Goal: Transaction & Acquisition: Purchase product/service

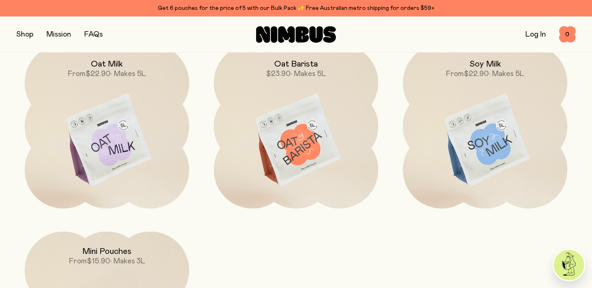
scroll to position [683, 0]
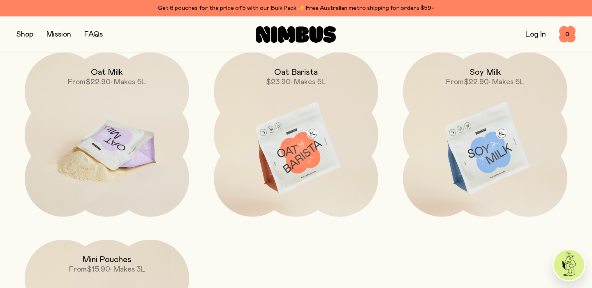
click at [139, 138] on img at bounding box center [107, 149] width 164 height 193
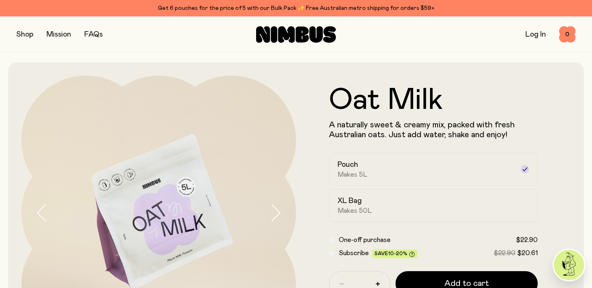
scroll to position [68, 0]
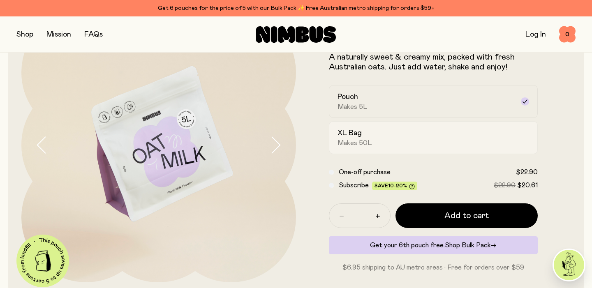
click at [388, 143] on div "XL Bag Makes 50L" at bounding box center [426, 137] width 177 height 19
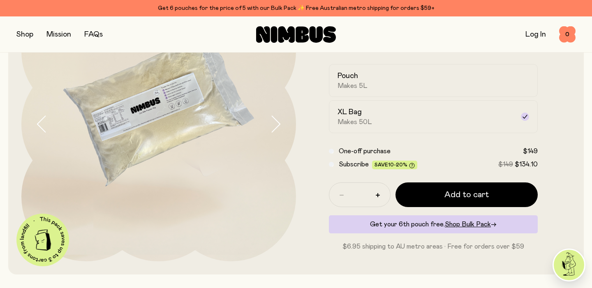
scroll to position [84, 0]
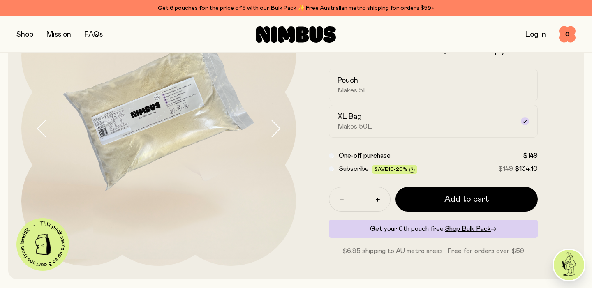
click at [275, 131] on icon "button" at bounding box center [276, 128] width 12 height 17
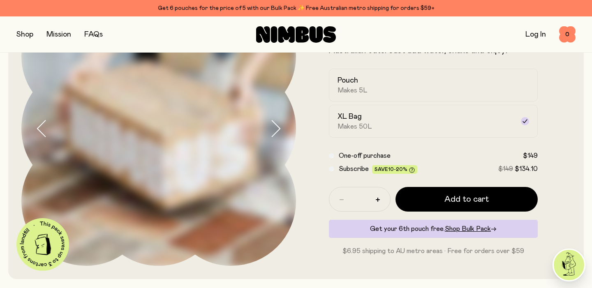
click at [275, 131] on icon "button" at bounding box center [276, 128] width 12 height 17
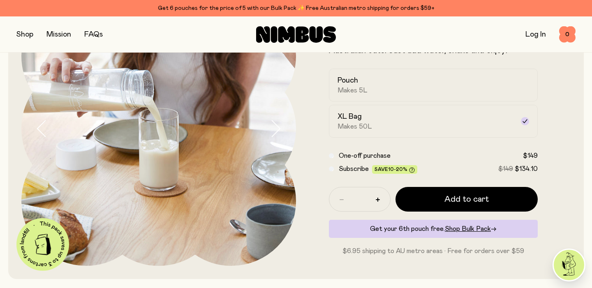
click at [275, 131] on icon "button" at bounding box center [276, 128] width 12 height 17
